Goal: Navigation & Orientation: Find specific page/section

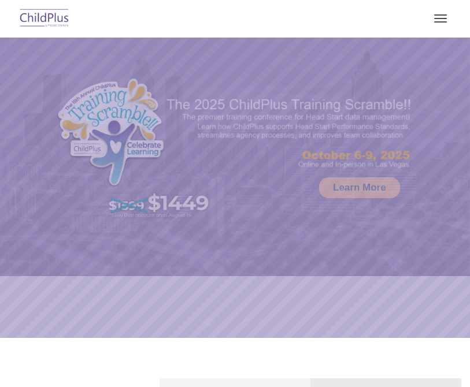
select select "MEDIUM"
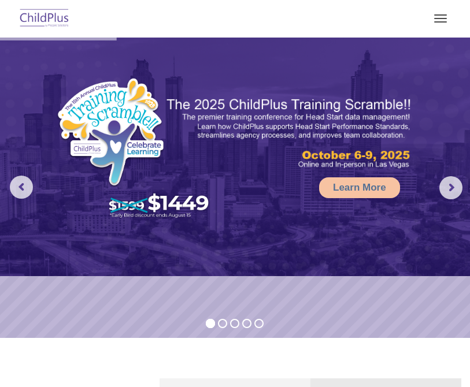
click at [458, 0] on nav "Download Support | Schedule A Demo  MENU MENU Software ChildPlus: The original…" at bounding box center [235, 19] width 470 height 38
click at [451, 16] on button "button" at bounding box center [440, 18] width 24 height 18
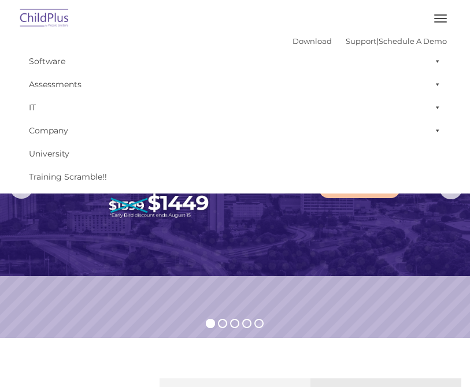
click at [446, 14] on button "button" at bounding box center [440, 18] width 24 height 18
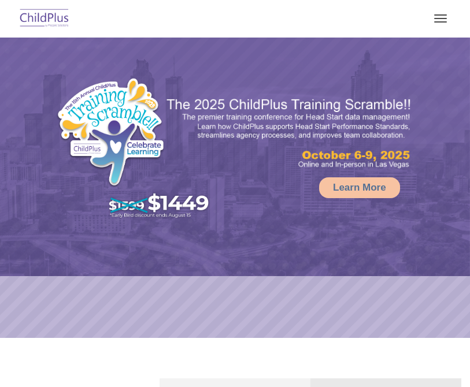
select select "MEDIUM"
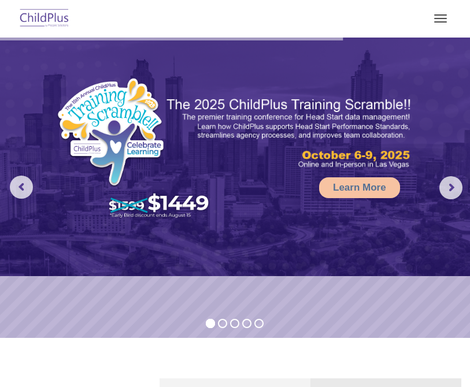
click at [444, 16] on button "button" at bounding box center [440, 18] width 24 height 18
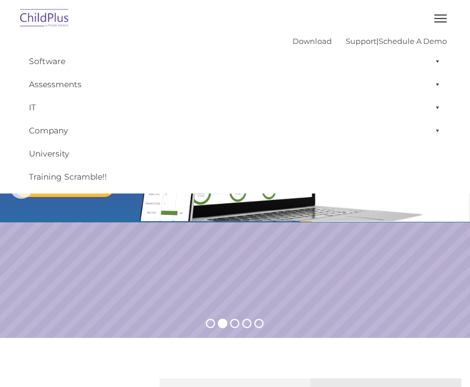
click at [449, 11] on button "button" at bounding box center [440, 18] width 24 height 18
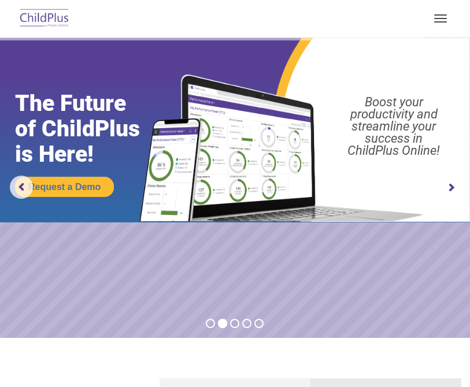
click at [50, 18] on img at bounding box center [44, 18] width 54 height 27
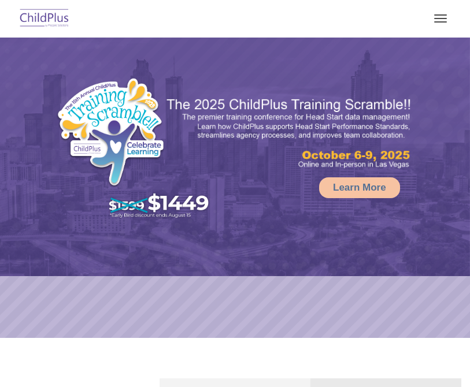
select select "MEDIUM"
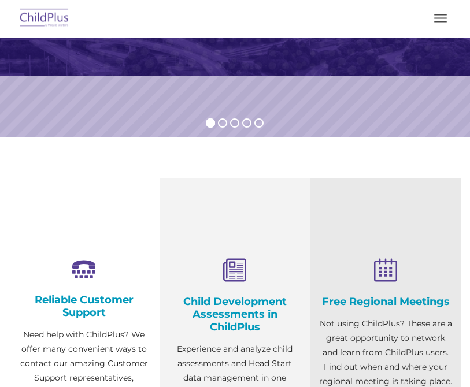
scroll to position [200, 0]
click at [441, 15] on span "button" at bounding box center [440, 14] width 13 height 1
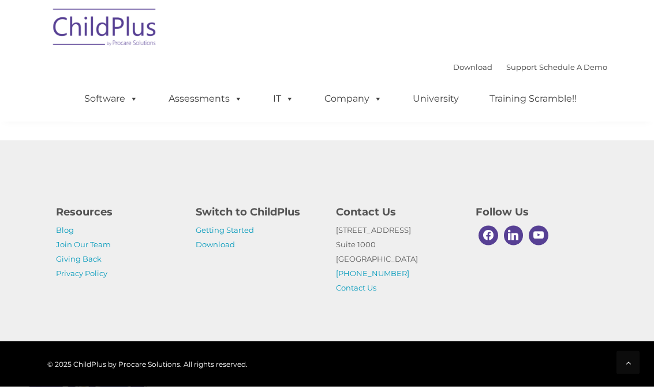
scroll to position [1663, 0]
click at [109, 96] on link "Software" at bounding box center [111, 98] width 77 height 23
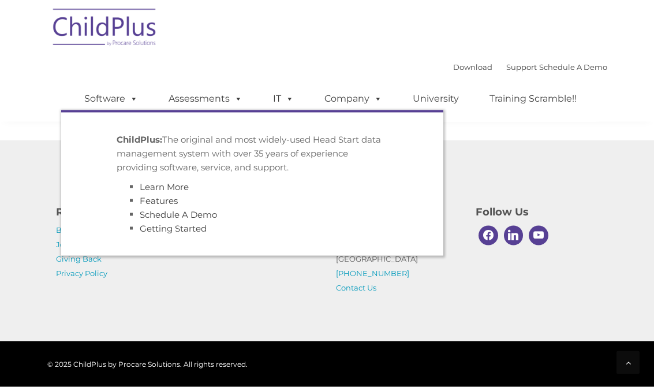
scroll to position [1663, 0]
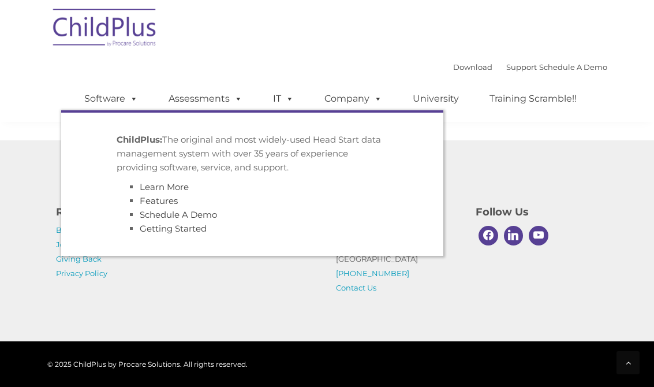
click at [160, 314] on div "Resources Blog Join Our Team Giving Back Privacy Policy Switch to ChildPlus Get…" at bounding box center [327, 240] width 654 height 201
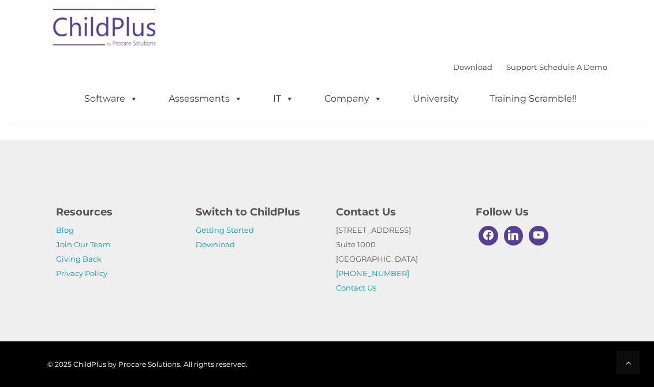
click at [215, 91] on link "Assessments" at bounding box center [205, 98] width 97 height 23
click at [176, 324] on div "Resources Blog Join Our Team Giving Back Privacy Policy Switch to ChildPlus Get…" at bounding box center [327, 240] width 654 height 201
click at [289, 93] on span at bounding box center [287, 98] width 13 height 11
click at [277, 274] on div "Resources Blog Join Our Team Giving Back Privacy Policy Switch to ChildPlus Get…" at bounding box center [327, 246] width 560 height 97
click at [370, 99] on span at bounding box center [376, 98] width 13 height 11
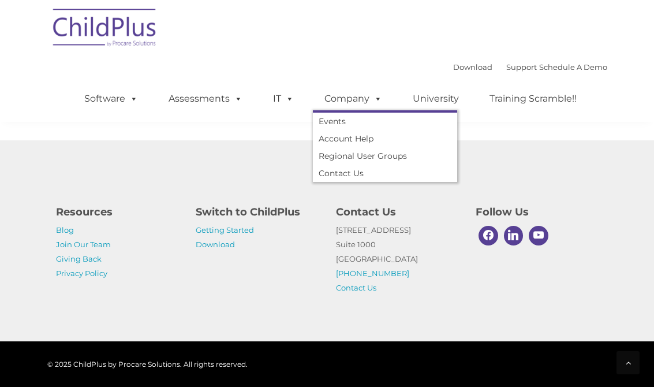
click at [302, 291] on div "Resources Blog Join Our Team Giving Back Privacy Policy Switch to ChildPlus Get…" at bounding box center [327, 246] width 560 height 97
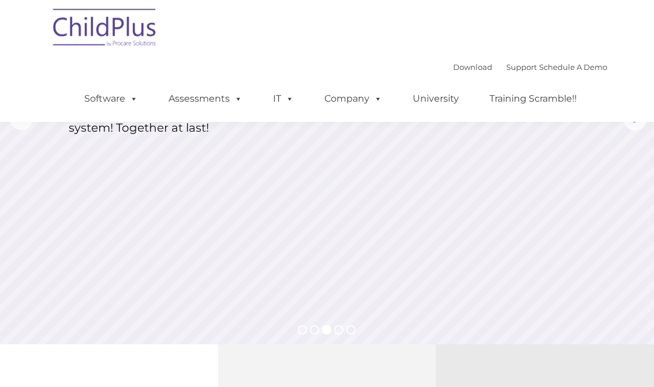
scroll to position [106, 0]
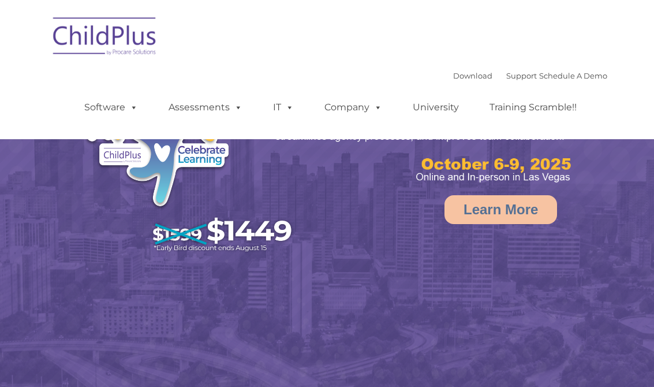
select select "MEDIUM"
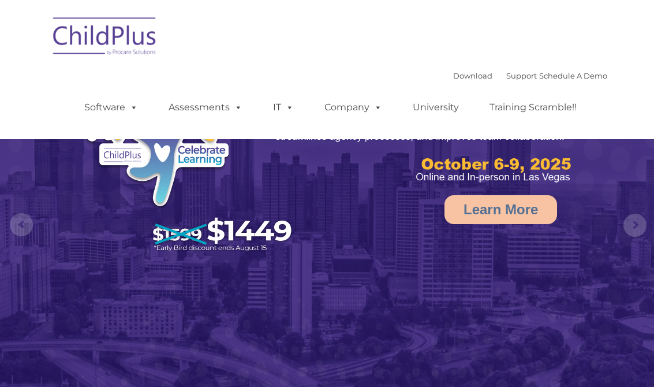
click at [103, 34] on img at bounding box center [105, 38] width 116 height 58
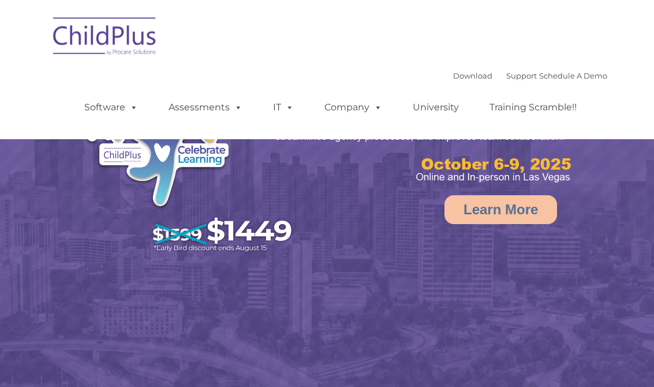
select select "MEDIUM"
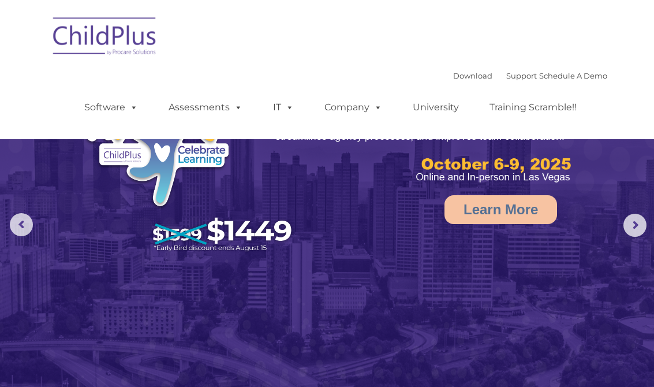
click at [507, 73] on link "Support" at bounding box center [522, 75] width 31 height 9
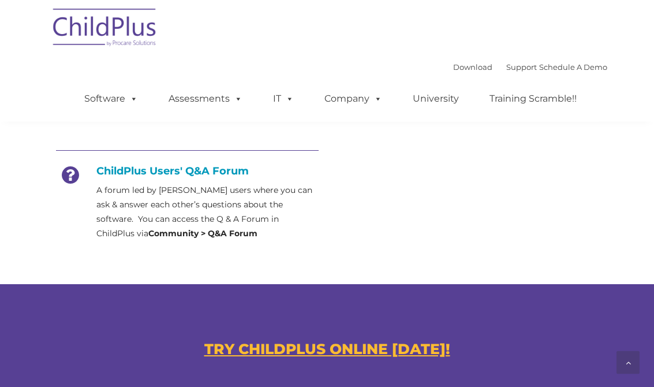
scroll to position [533, 0]
click at [461, 63] on link "Download" at bounding box center [472, 66] width 39 height 9
